Goal: Information Seeking & Learning: Compare options

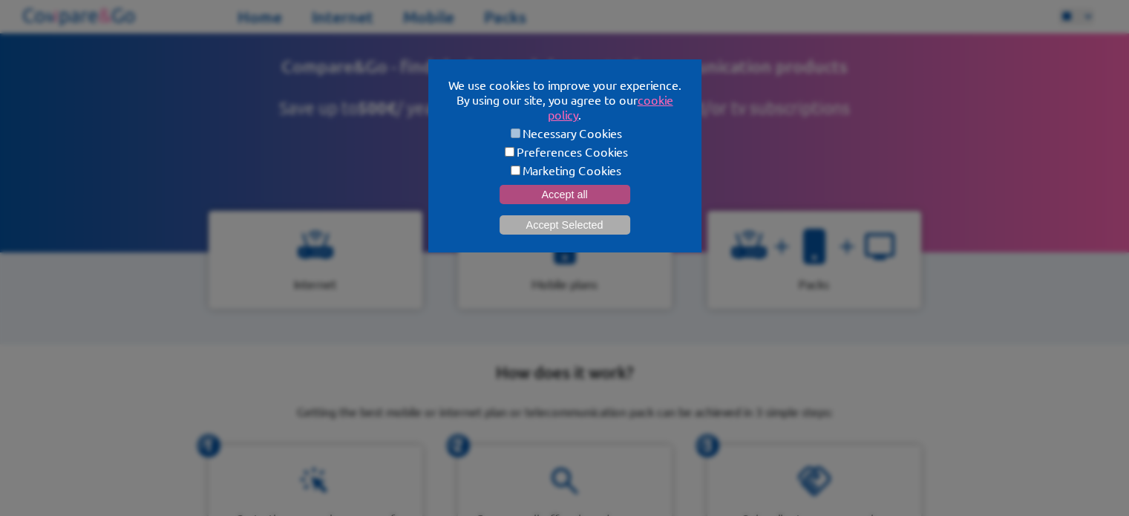
click at [590, 192] on button "Accept all" at bounding box center [565, 194] width 131 height 19
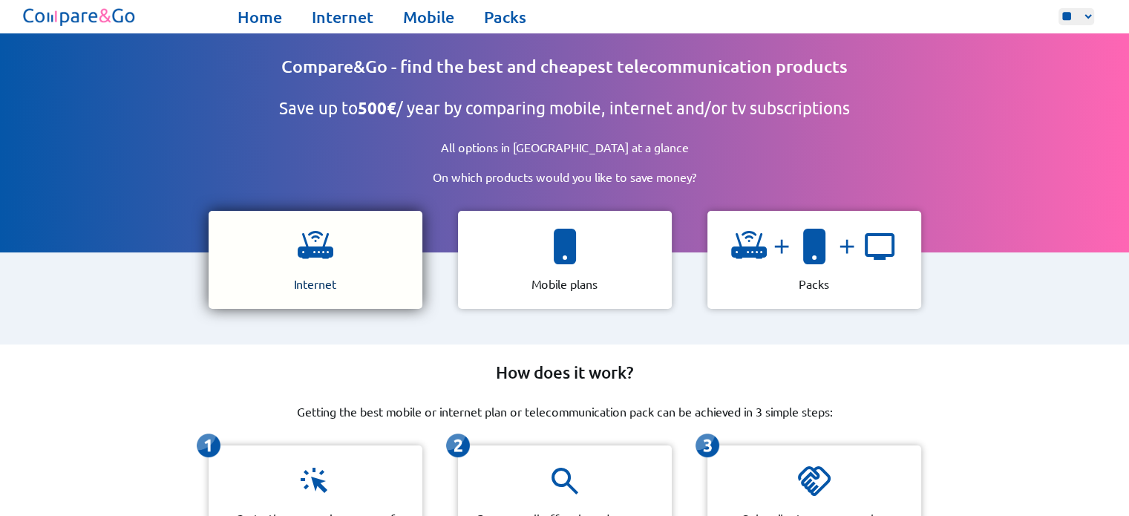
click at [327, 261] on div "Internet" at bounding box center [316, 260] width 214 height 98
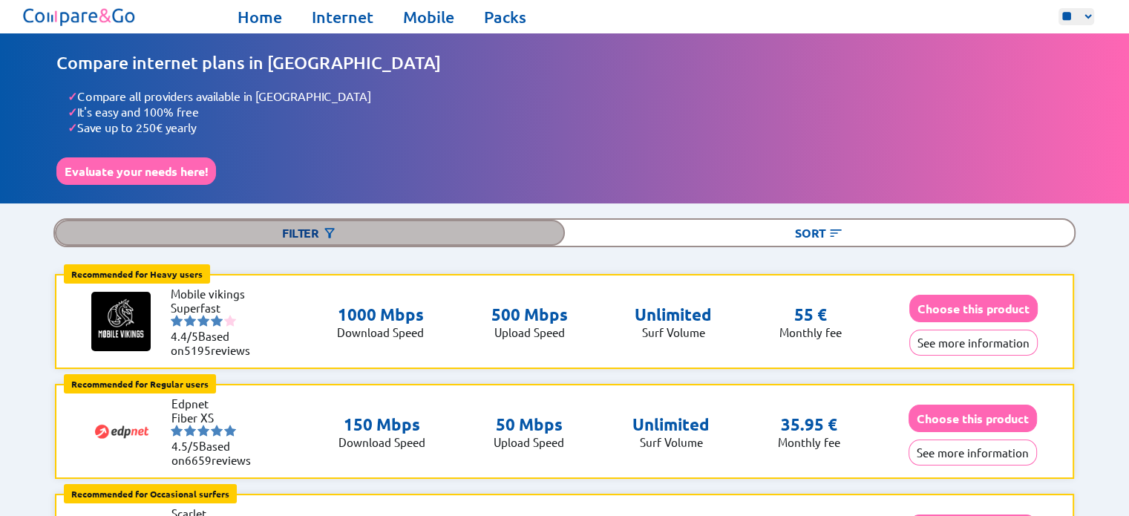
click at [306, 234] on div "Filter" at bounding box center [309, 233] width 509 height 26
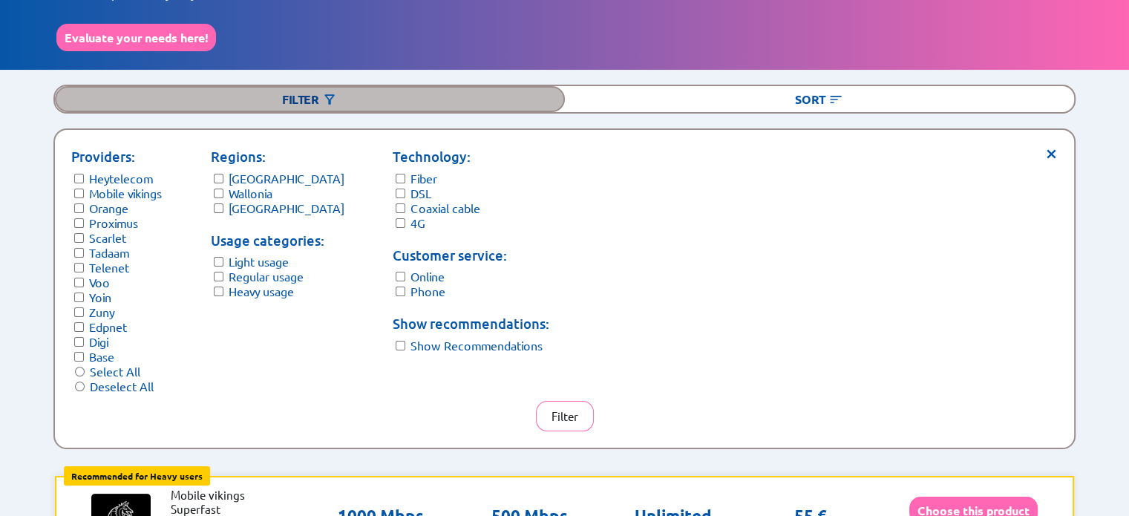
scroll to position [149, 0]
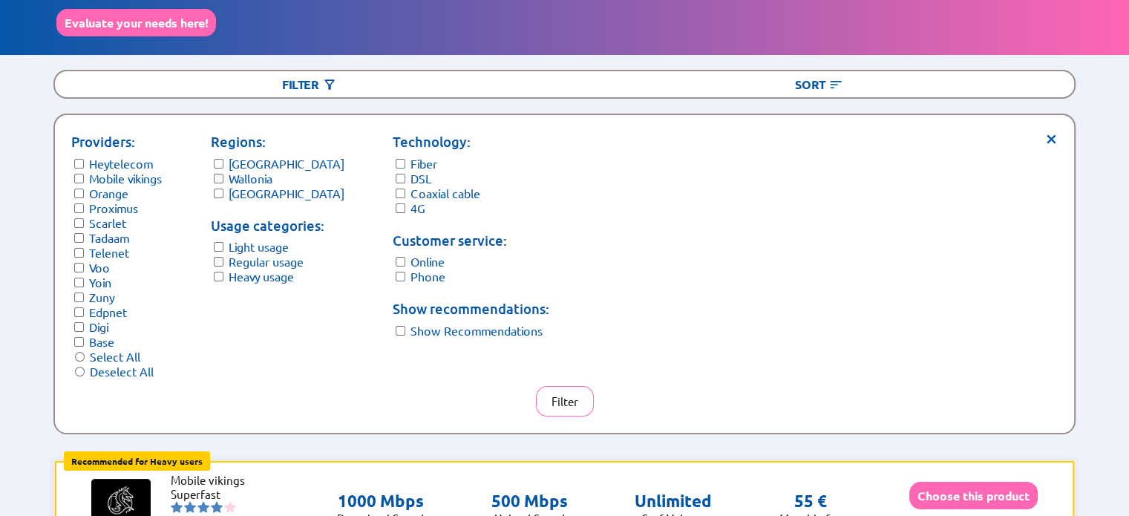
click at [244, 175] on label "Wallonia" at bounding box center [251, 178] width 44 height 15
click at [246, 187] on label "Brussels" at bounding box center [287, 193] width 116 height 15
click at [236, 241] on label "Light usage" at bounding box center [259, 246] width 60 height 15
click at [411, 172] on label "DSL" at bounding box center [421, 178] width 21 height 15
click at [411, 189] on label "Coaxial cable" at bounding box center [446, 193] width 70 height 15
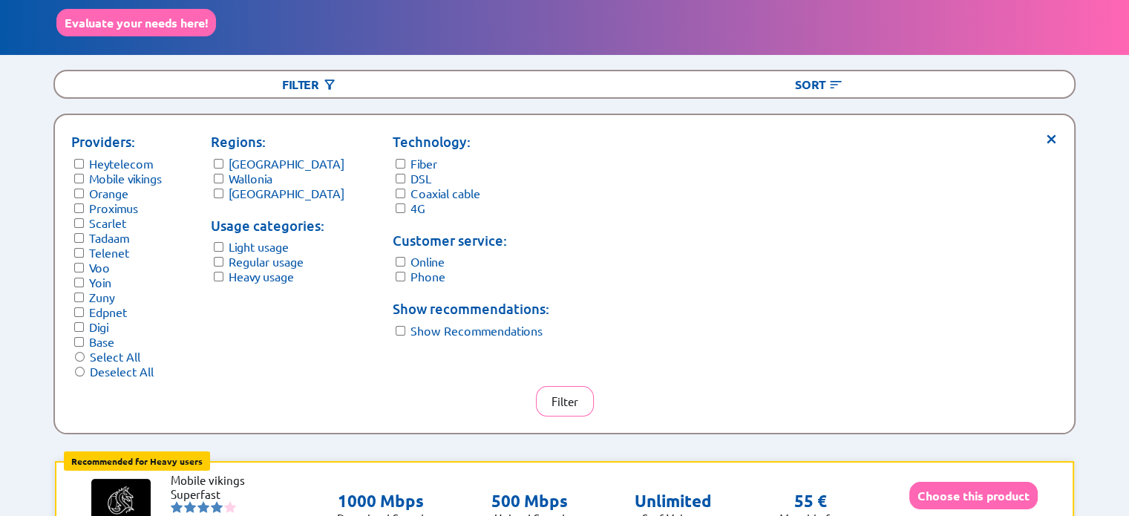
click at [411, 201] on label "4G" at bounding box center [418, 208] width 15 height 15
click at [568, 388] on button "Filter" at bounding box center [565, 401] width 58 height 30
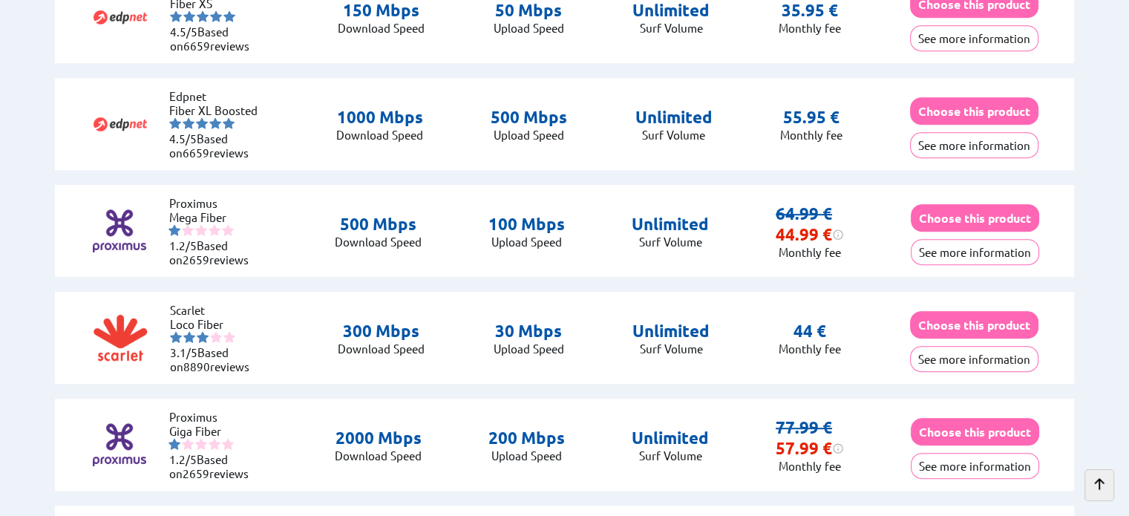
scroll to position [743, 0]
